Goal: Navigation & Orientation: Find specific page/section

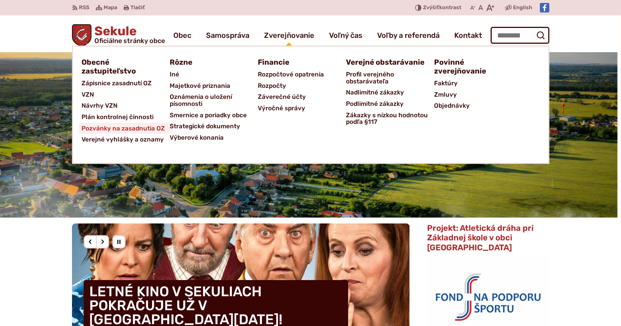
click at [131, 128] on span "Pozvánky na zasadnutia OZ" at bounding box center [123, 128] width 83 height 11
